Goal: Information Seeking & Learning: Learn about a topic

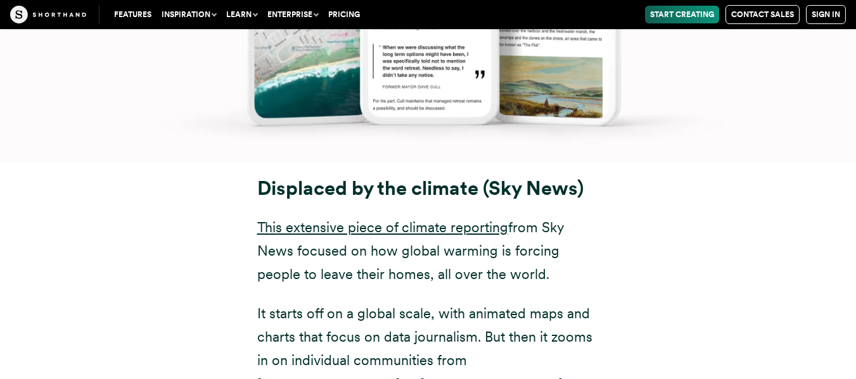
scroll to position [7054, 0]
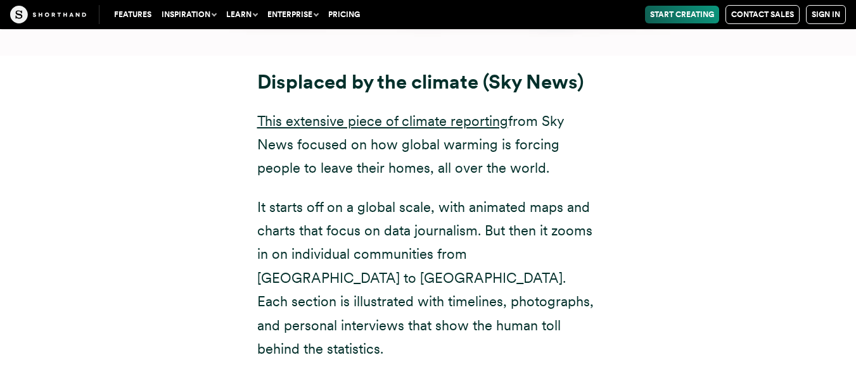
scroll to position [7105, 0]
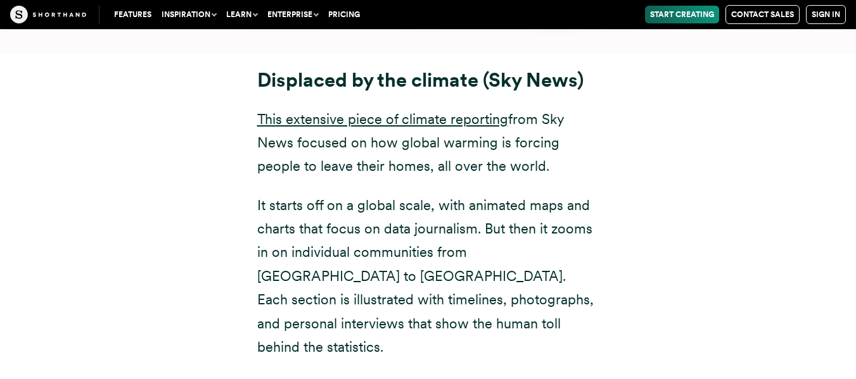
drag, startPoint x: 327, startPoint y: 317, endPoint x: 353, endPoint y: 317, distance: 26.0
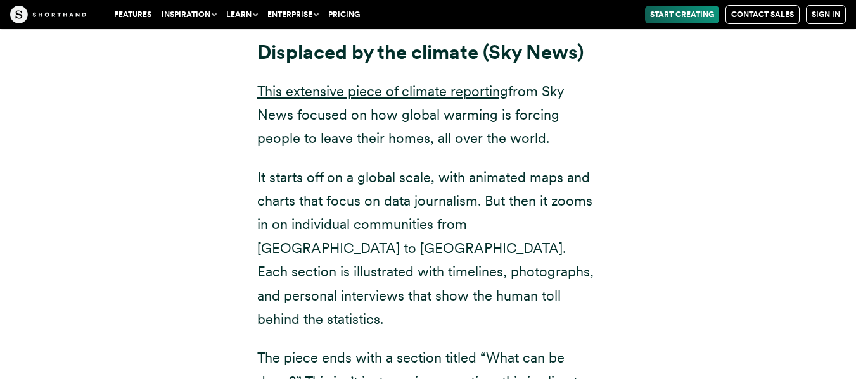
scroll to position [7004, 0]
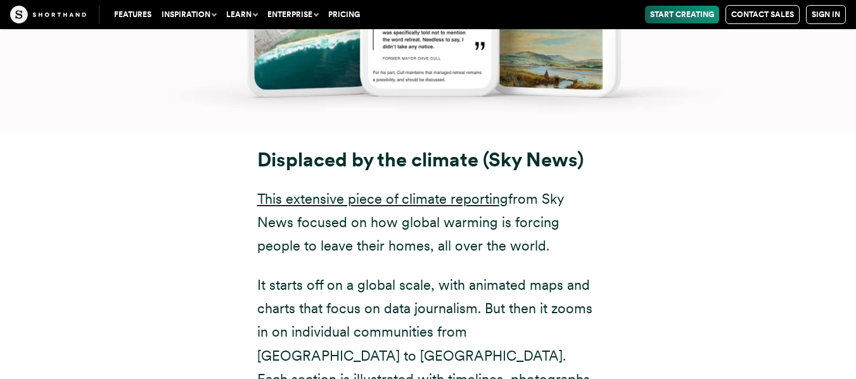
scroll to position [6939, 0]
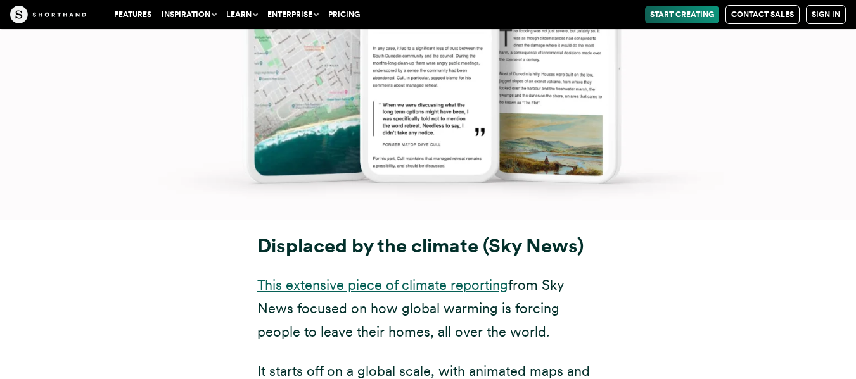
click at [438, 277] on link "This extensive piece of climate reporting" at bounding box center [382, 285] width 251 height 16
click at [384, 277] on link "This extensive piece of climate reporting" at bounding box center [382, 285] width 251 height 16
